Goal: Task Accomplishment & Management: Use online tool/utility

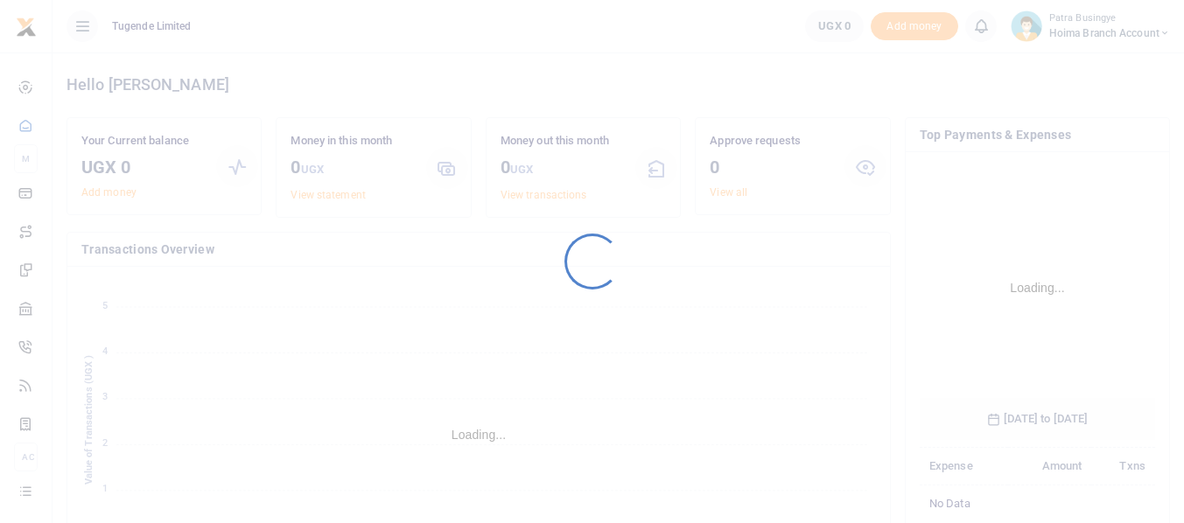
scroll to position [274, 223]
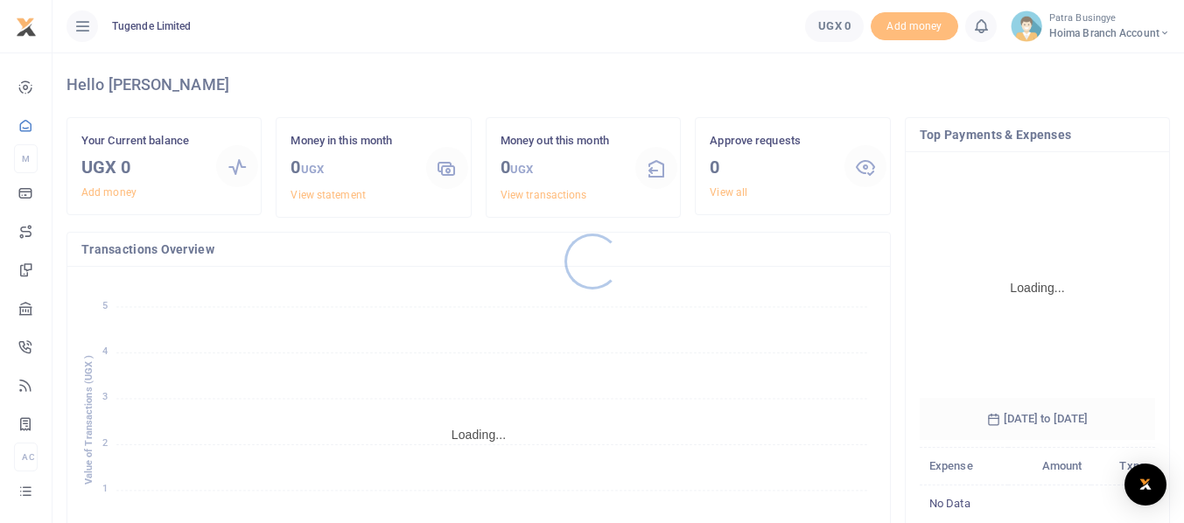
click at [1099, 139] on div at bounding box center [592, 261] width 1184 height 523
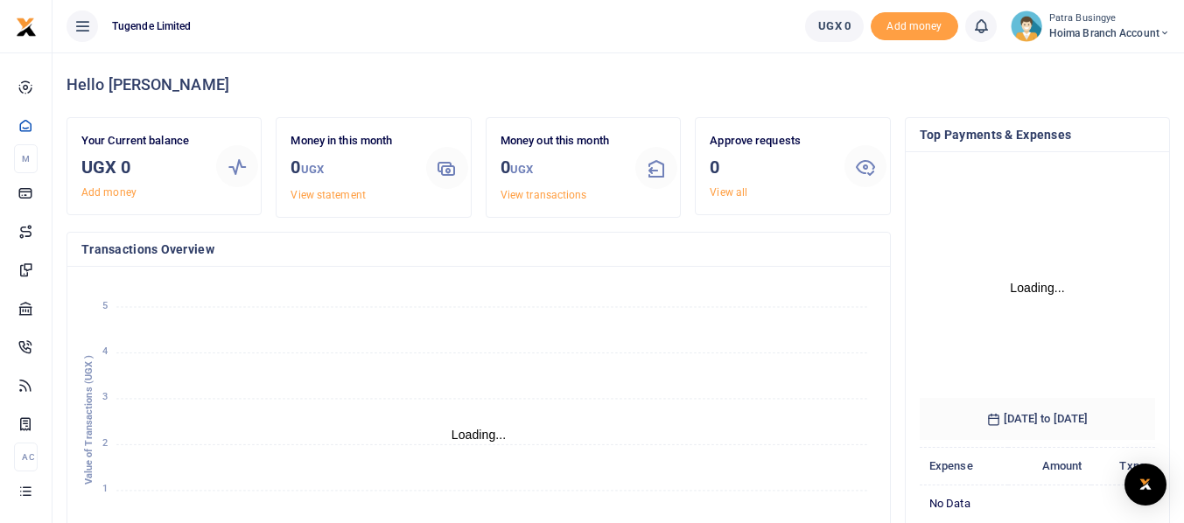
click at [1132, 75] on h4 "Hello [PERSON_NAME]" at bounding box center [617, 84] width 1103 height 19
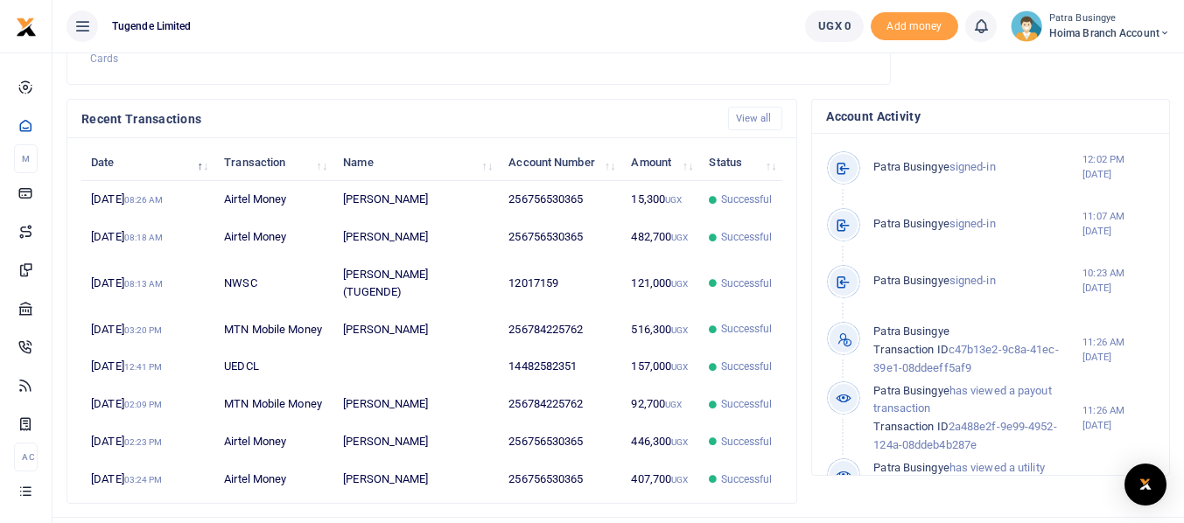
scroll to position [612, 0]
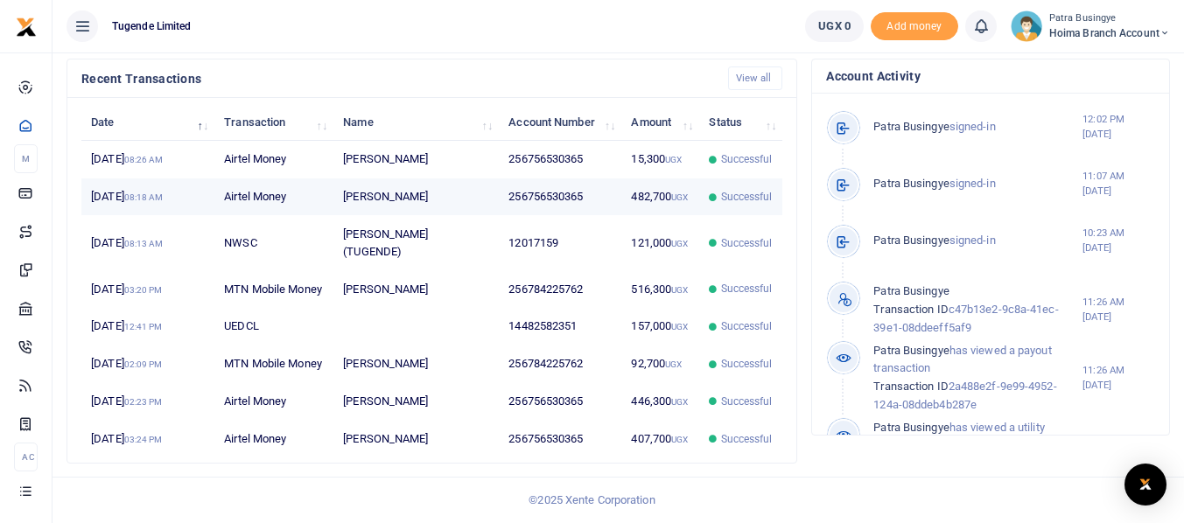
click at [374, 178] on td "[PERSON_NAME]" at bounding box center [415, 197] width 165 height 38
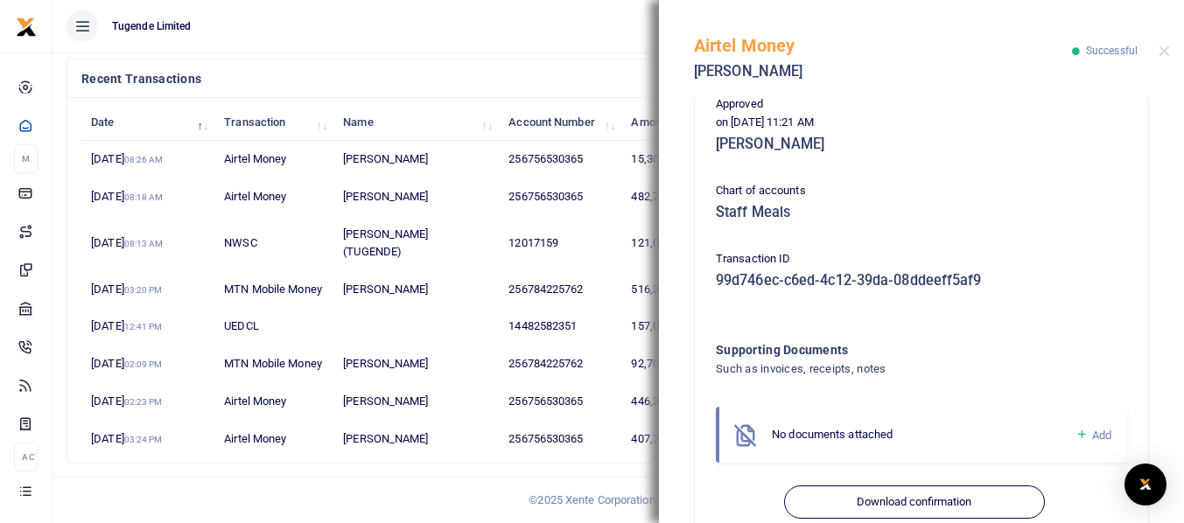
scroll to position [493, 0]
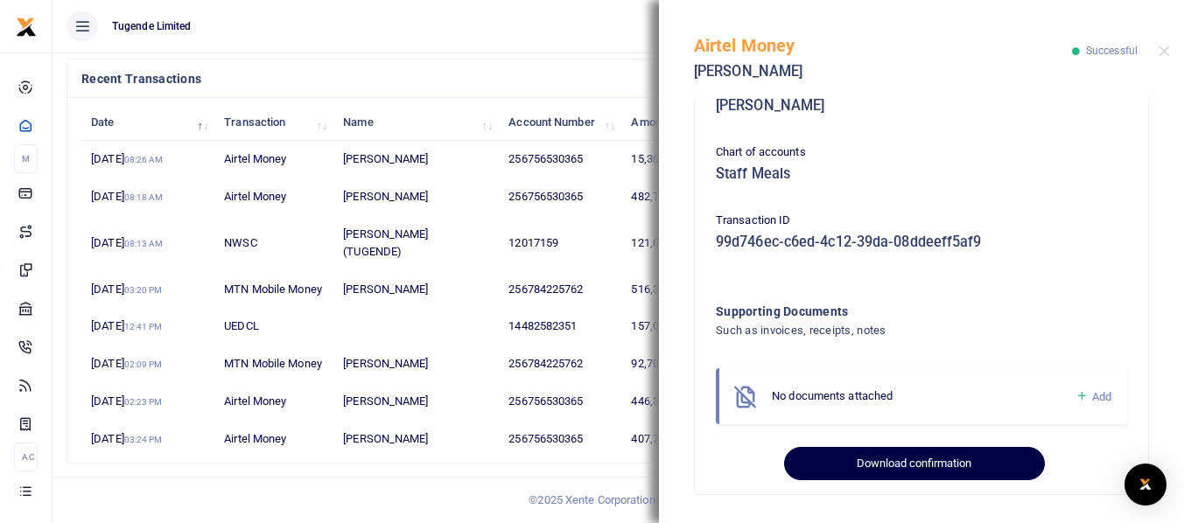
click at [862, 465] on button "Download confirmation" at bounding box center [914, 463] width 260 height 33
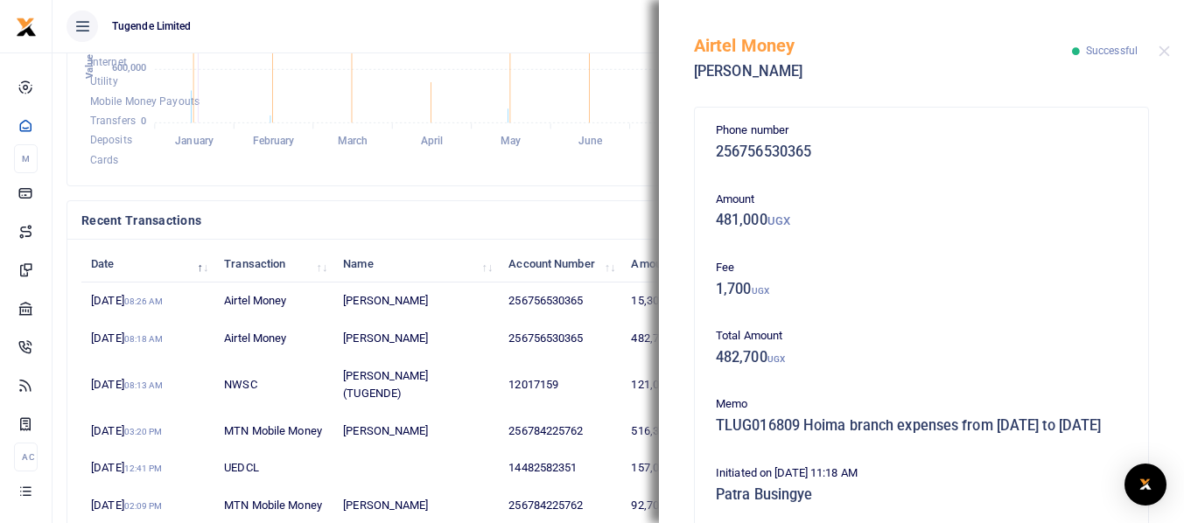
scroll to position [350, 0]
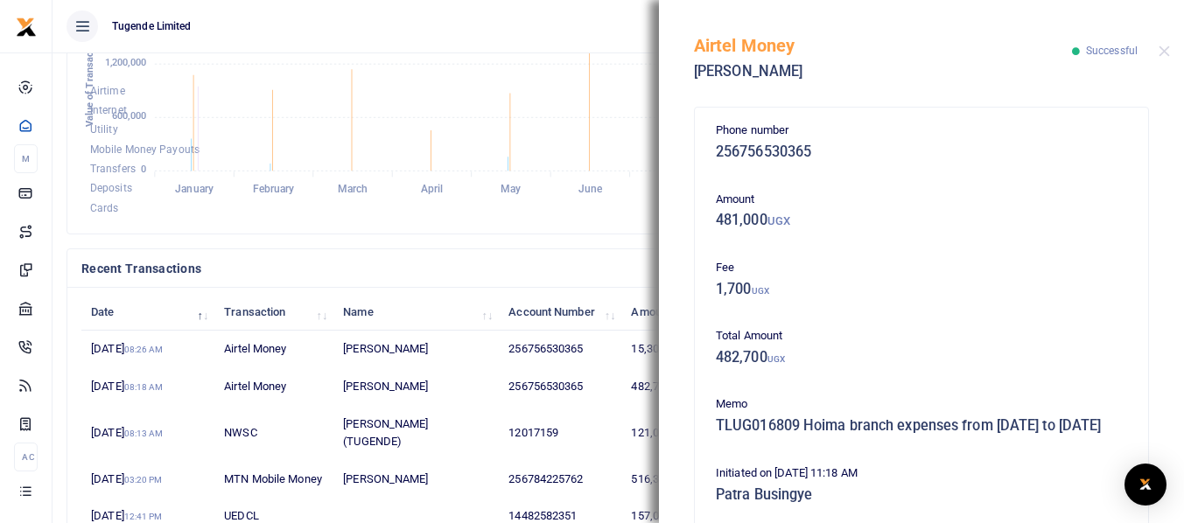
click at [581, 249] on div "Recent Transactions View all" at bounding box center [431, 268] width 729 height 38
click at [1166, 52] on button "Close" at bounding box center [1163, 50] width 11 height 11
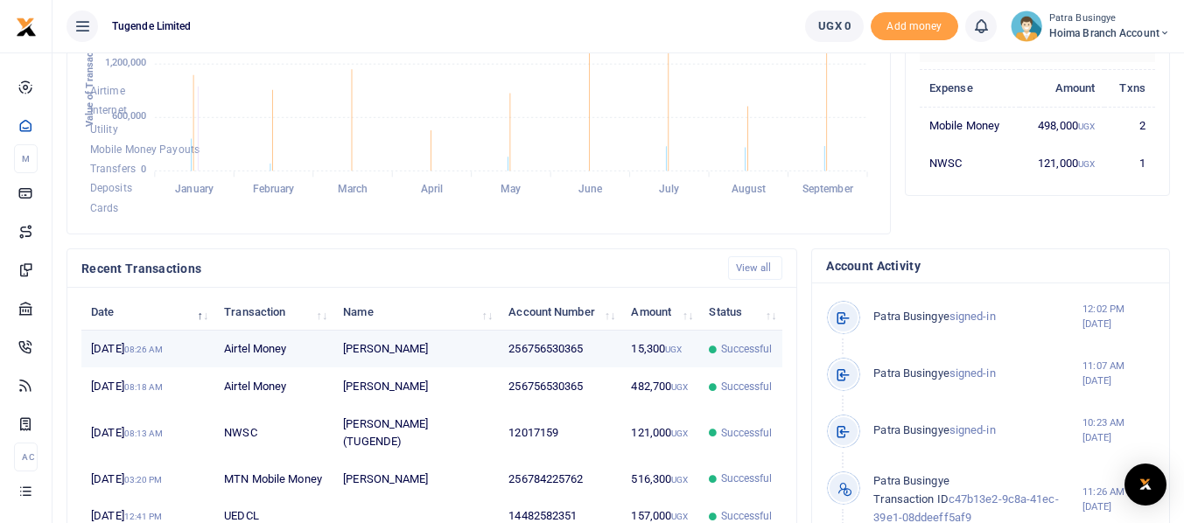
click at [378, 368] on td "[PERSON_NAME]" at bounding box center [415, 350] width 165 height 38
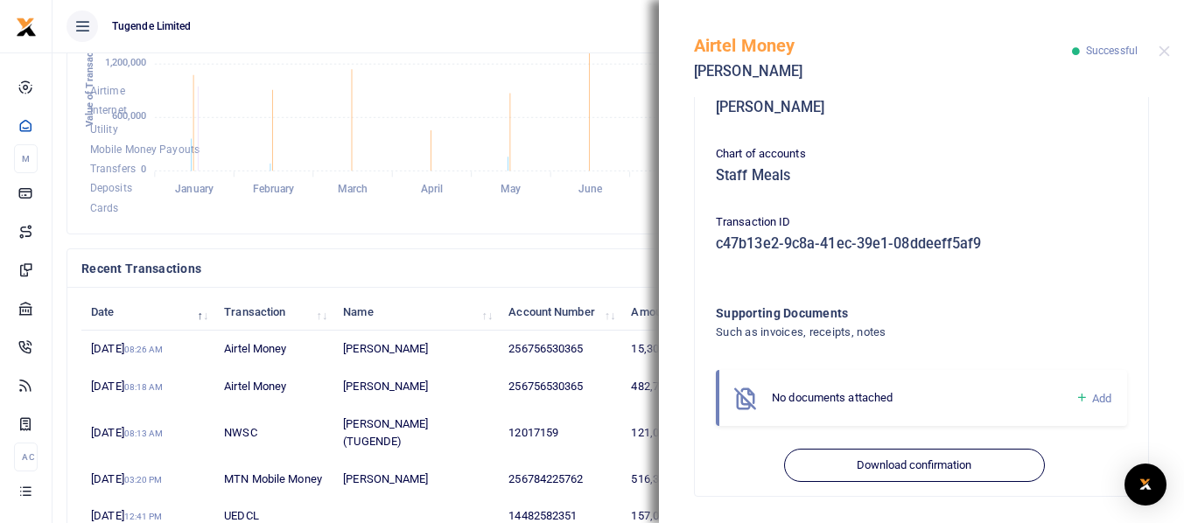
scroll to position [493, 0]
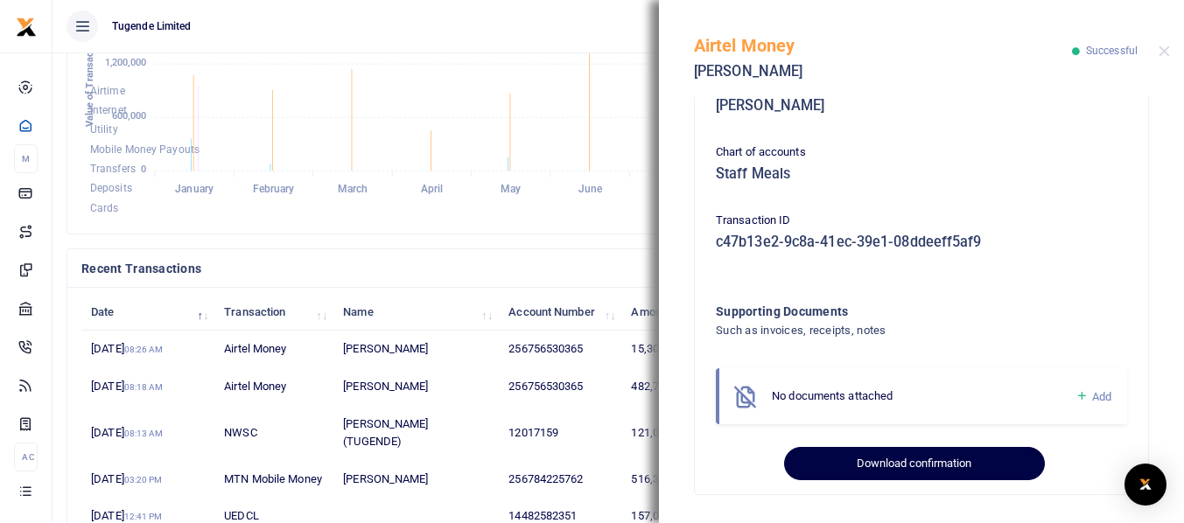
click at [888, 461] on button "Download confirmation" at bounding box center [914, 463] width 260 height 33
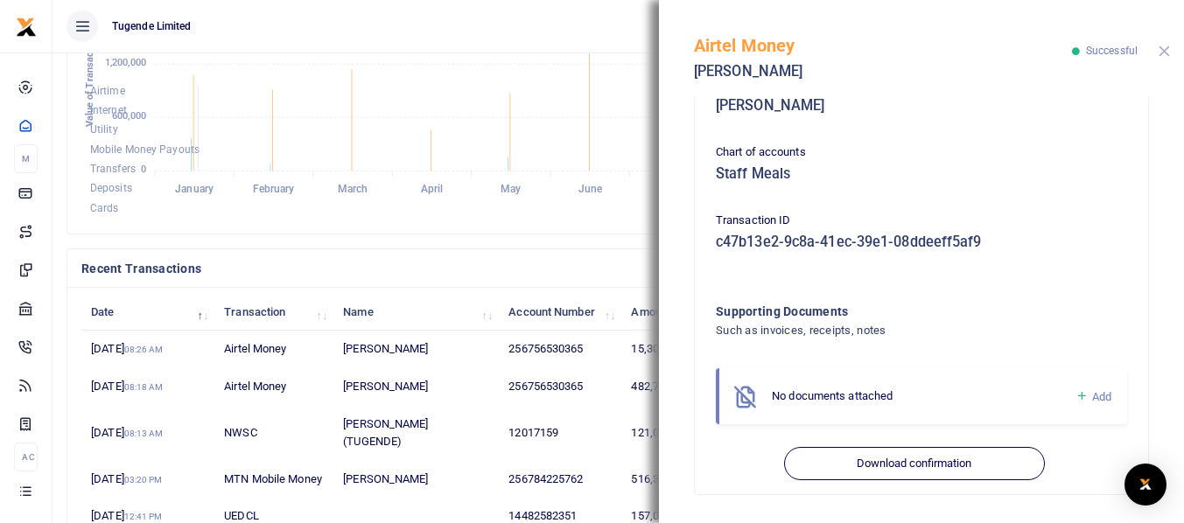
click at [1166, 52] on button "Close" at bounding box center [1163, 50] width 11 height 11
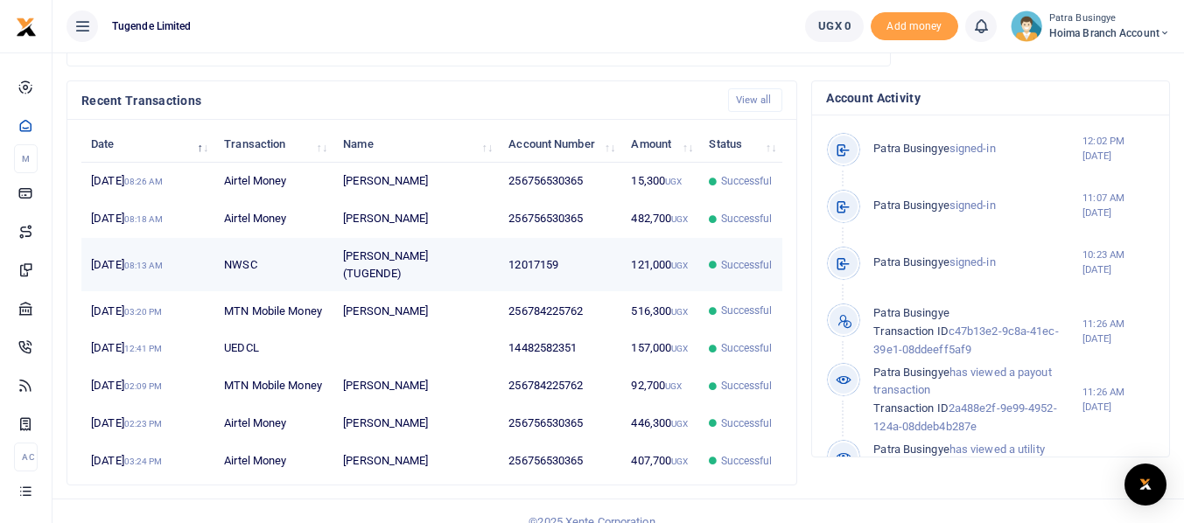
scroll to position [525, 0]
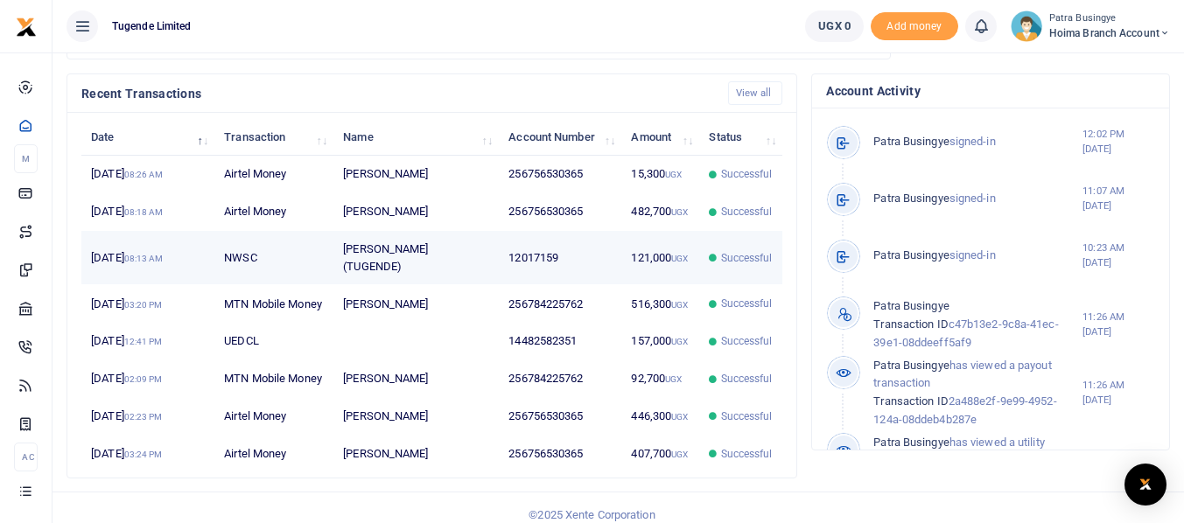
click at [508, 285] on td "12017159" at bounding box center [560, 258] width 122 height 54
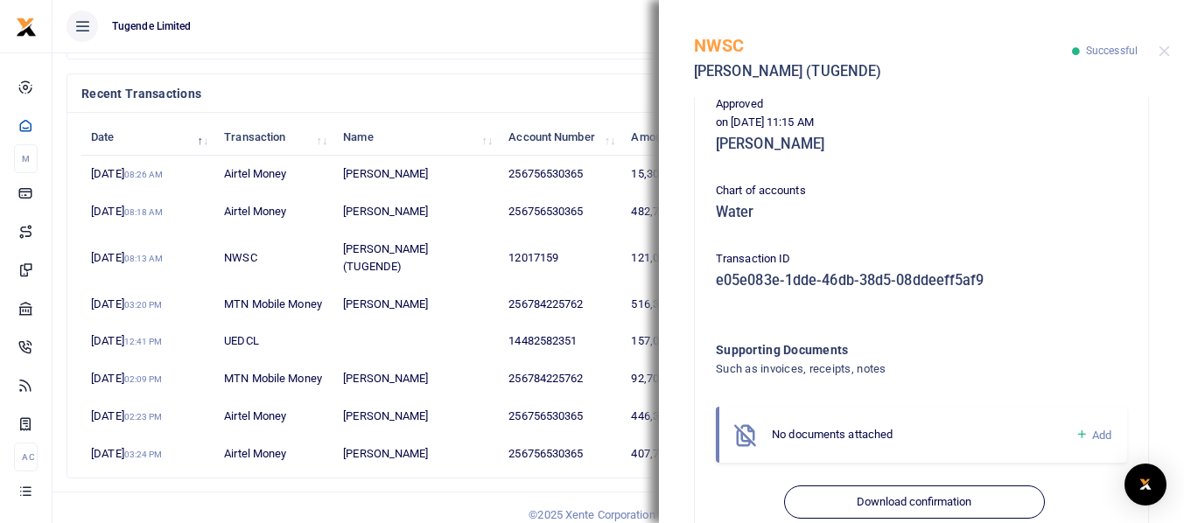
scroll to position [476, 0]
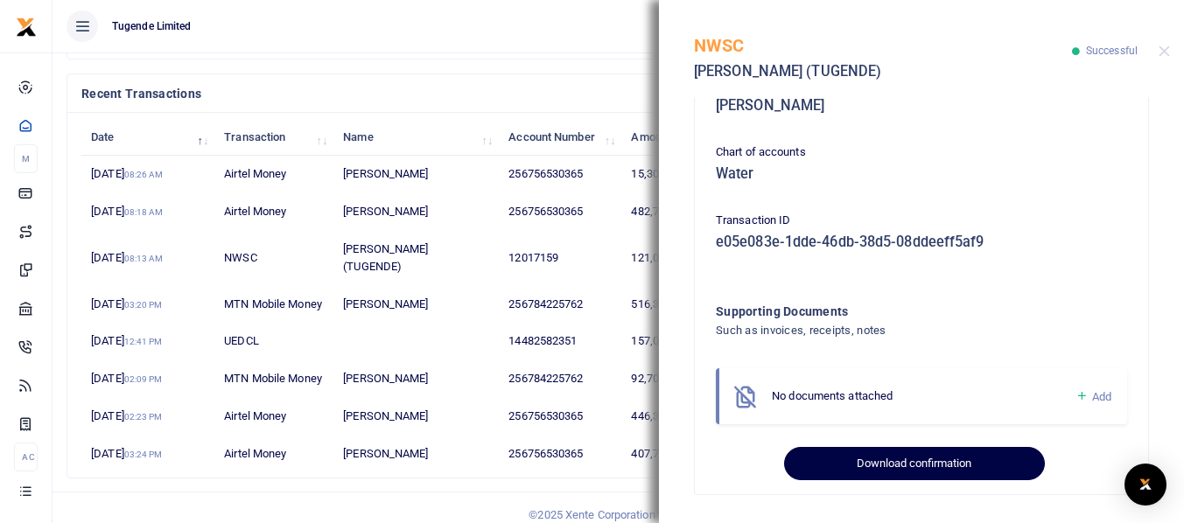
click at [905, 453] on button "Download confirmation" at bounding box center [914, 463] width 260 height 33
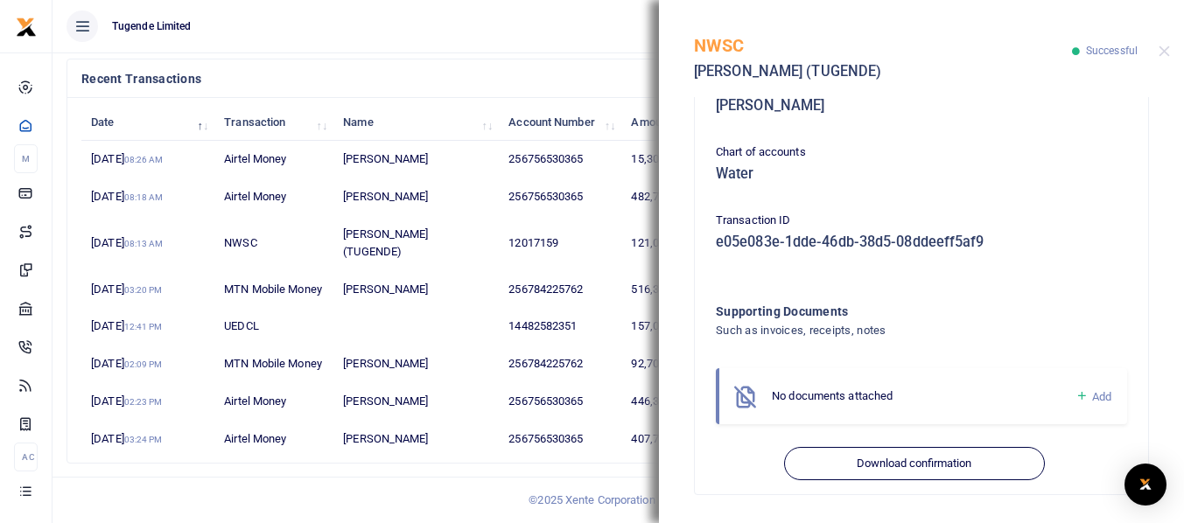
scroll to position [642, 0]
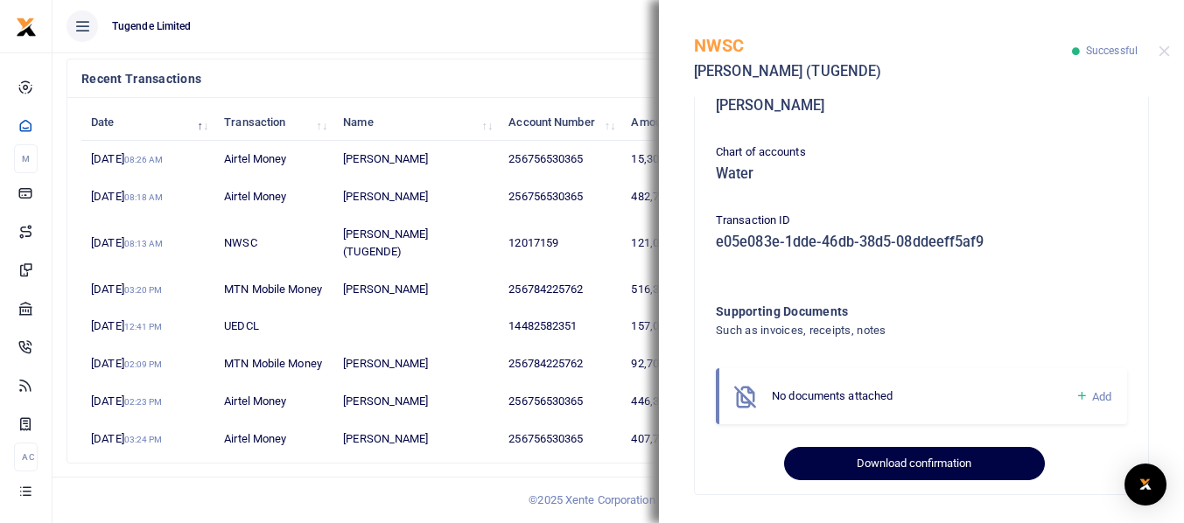
click at [898, 468] on button "Download confirmation" at bounding box center [914, 463] width 260 height 33
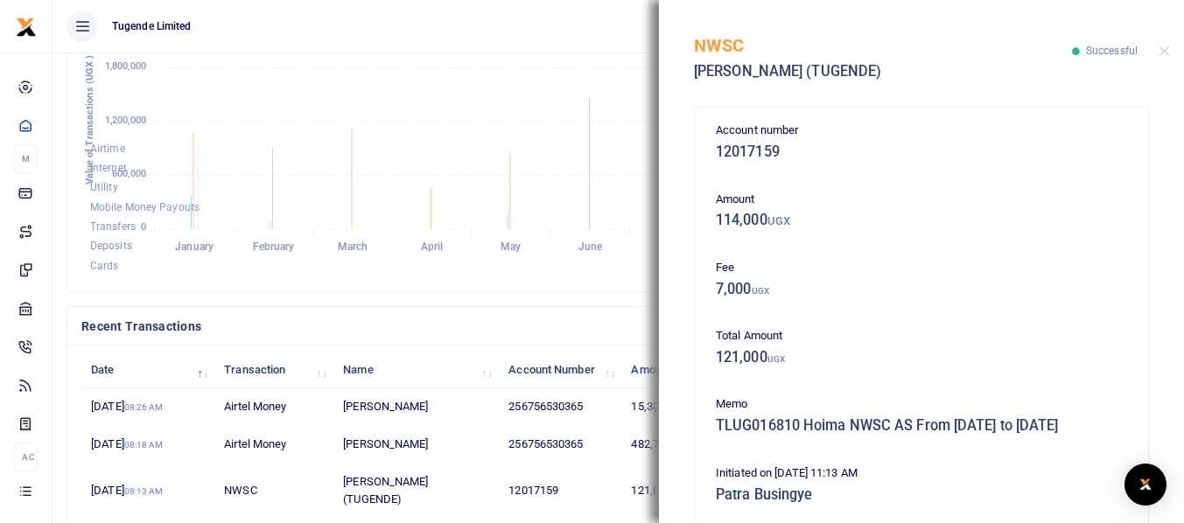
scroll to position [476, 0]
